Goal: Information Seeking & Learning: Learn about a topic

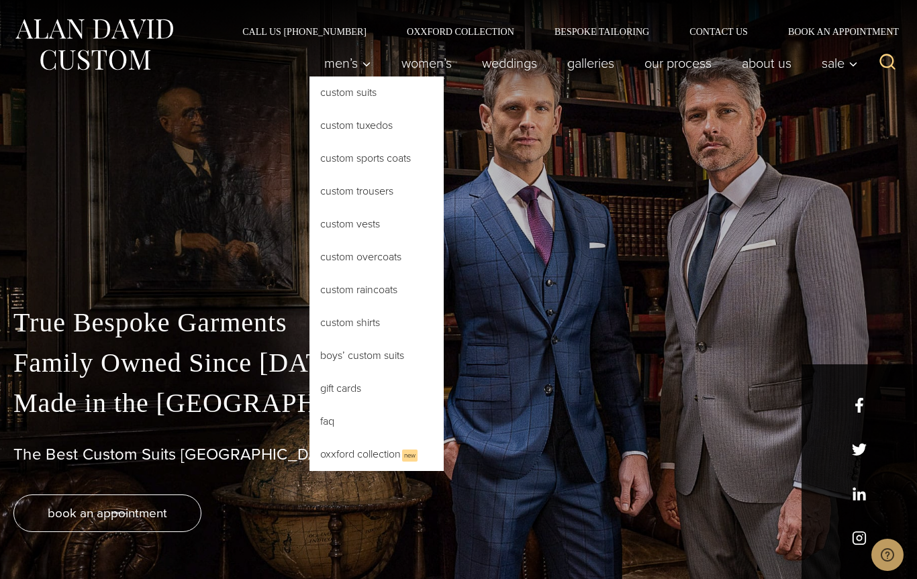
click at [346, 92] on link "Custom Suits" at bounding box center [376, 92] width 134 height 32
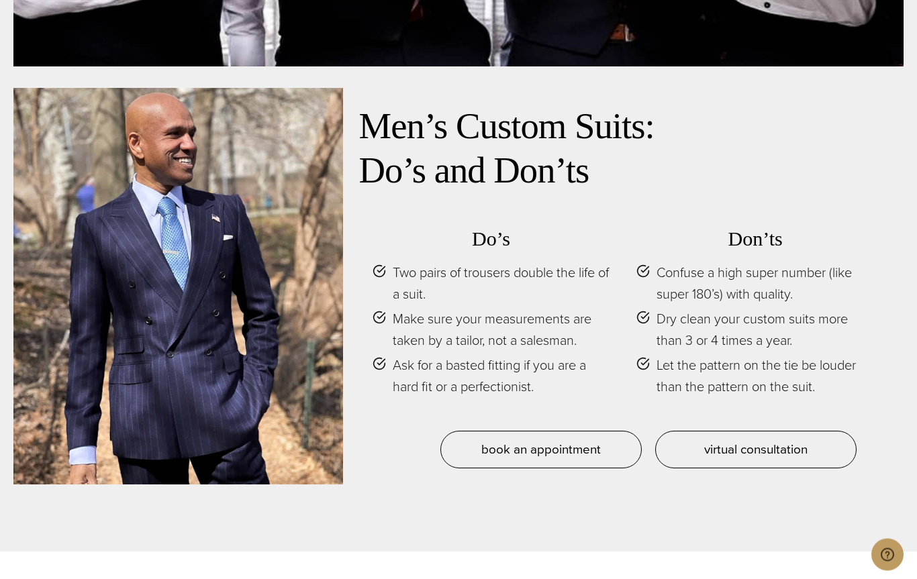
scroll to position [5757, 0]
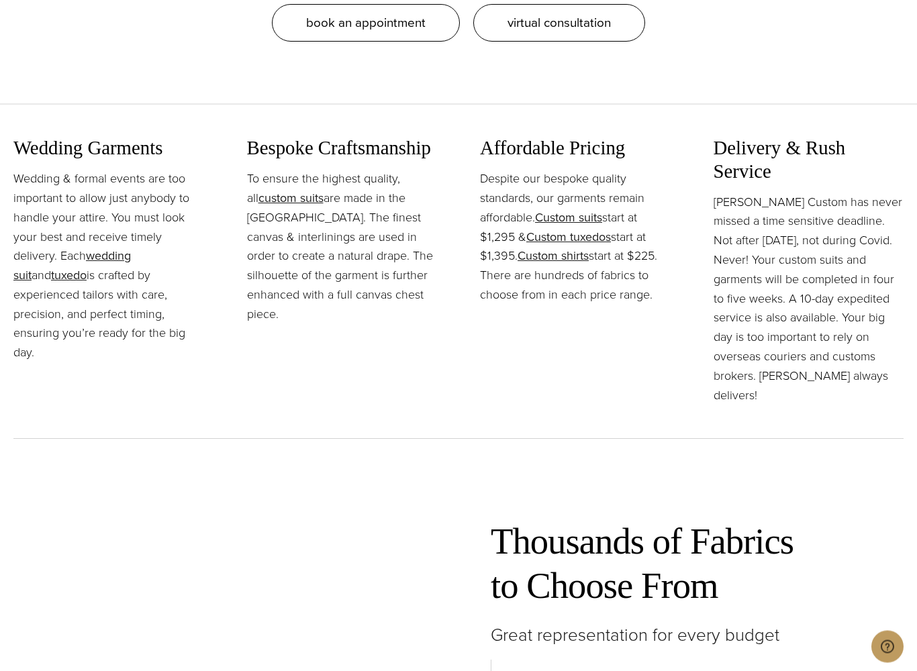
scroll to position [1631, 0]
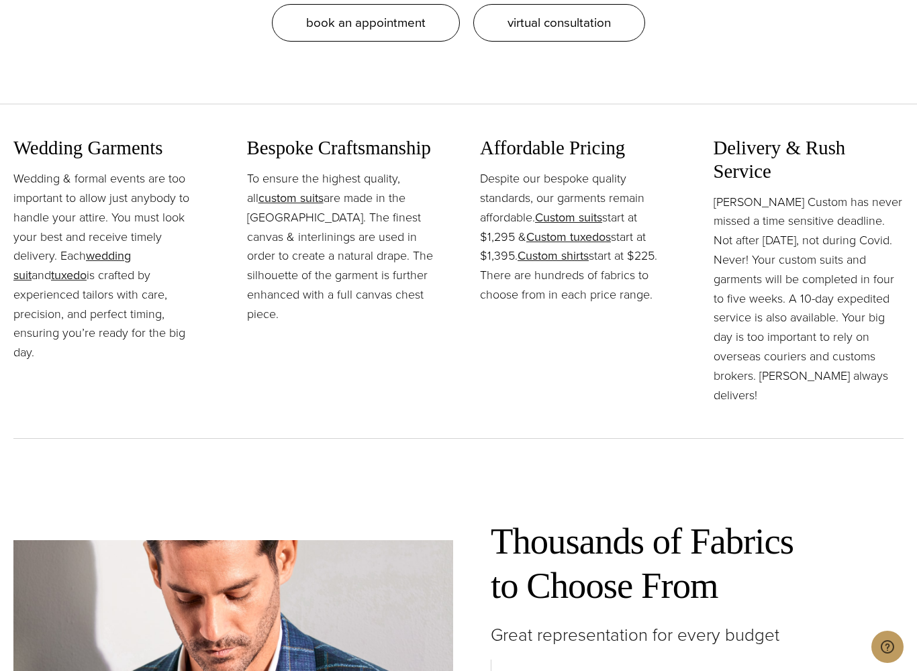
click at [565, 217] on link "Custom suits" at bounding box center [568, 217] width 67 height 17
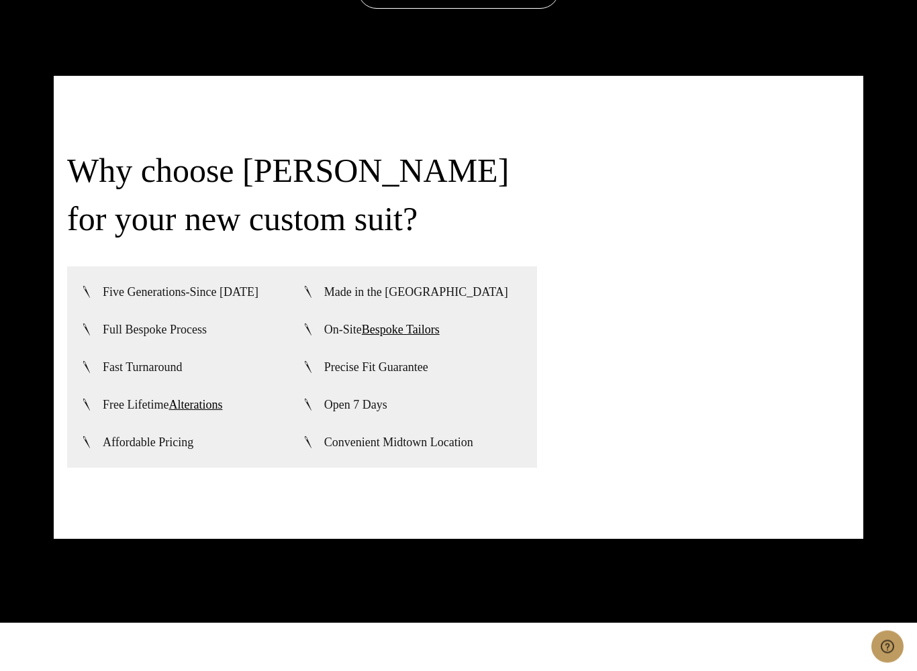
scroll to position [3122, 0]
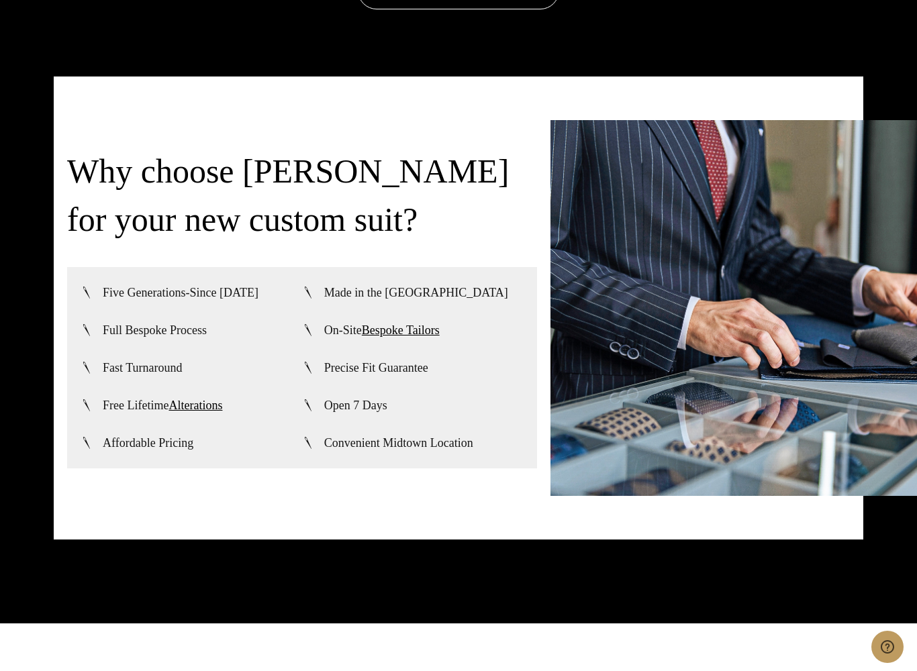
click at [160, 360] on span "Fast Turnaround" at bounding box center [143, 368] width 80 height 16
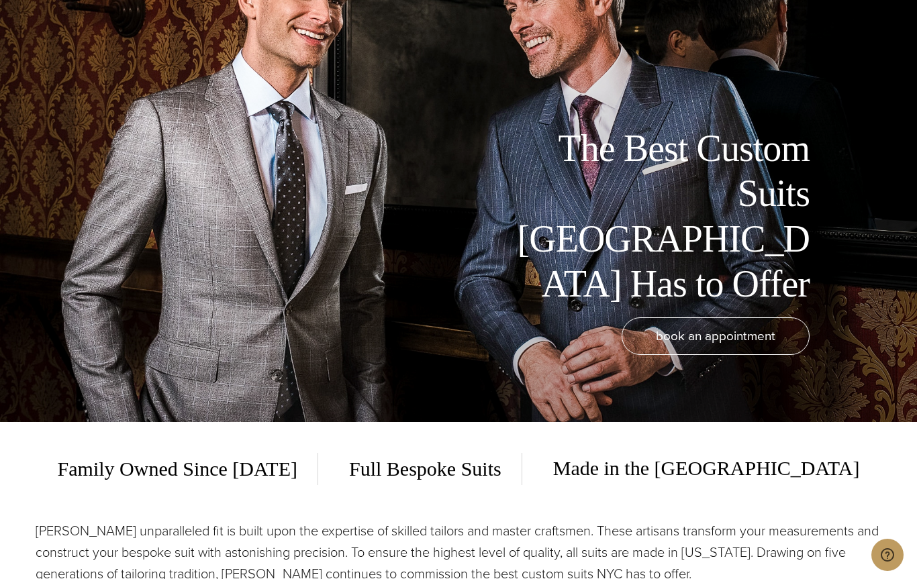
scroll to position [0, 0]
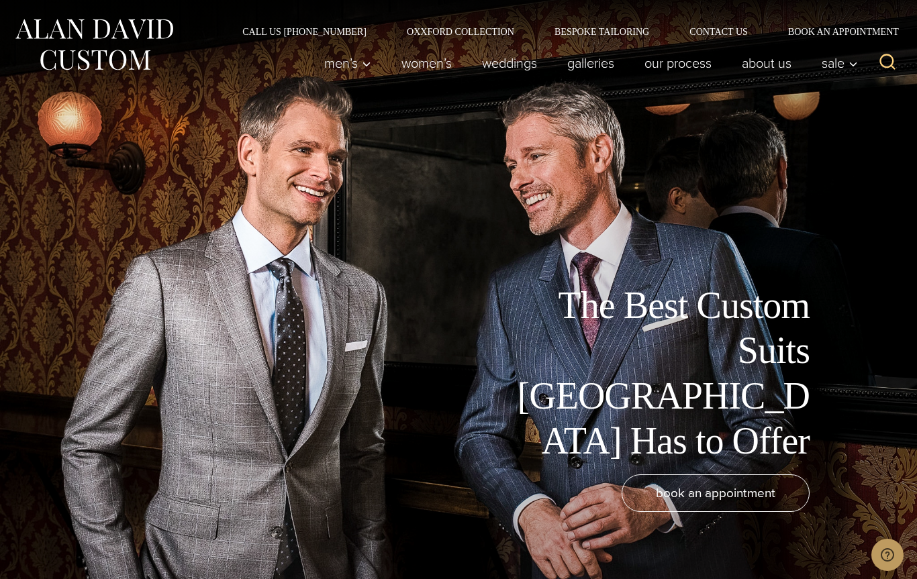
click at [501, 58] on link "weddings" at bounding box center [509, 63] width 85 height 27
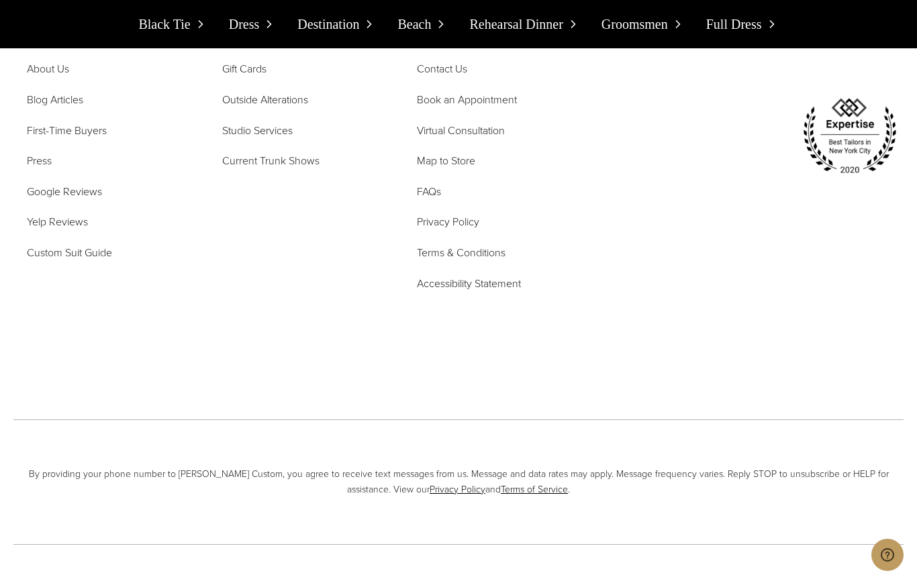
scroll to position [13340, 0]
